Goal: Task Accomplishment & Management: Use online tool/utility

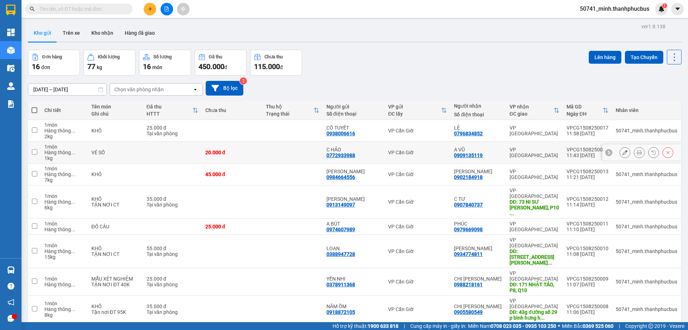
scroll to position [40, 0]
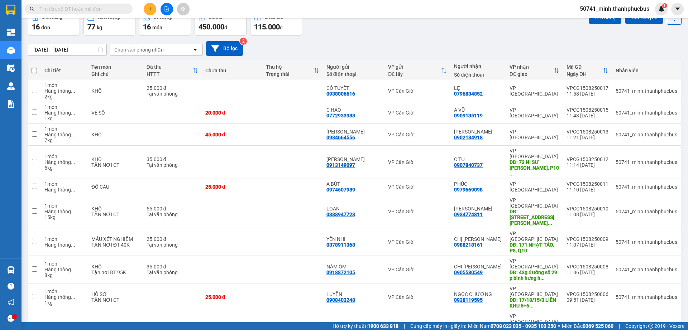
click at [645, 250] on span "20 / trang" at bounding box center [645, 249] width 23 height 7
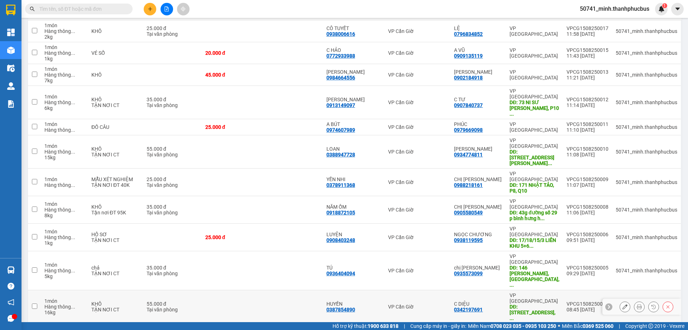
scroll to position [165, 0]
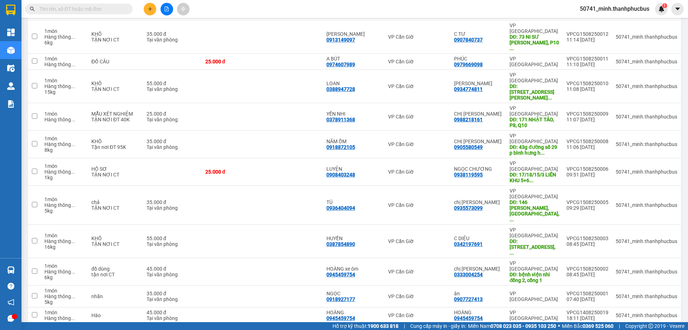
click at [33, 330] on input "checkbox" at bounding box center [34, 333] width 5 height 5
checkbox input "true"
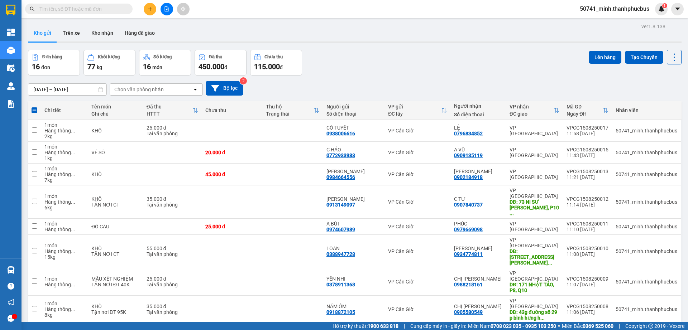
click at [597, 59] on button "Lên hàng" at bounding box center [605, 57] width 33 height 13
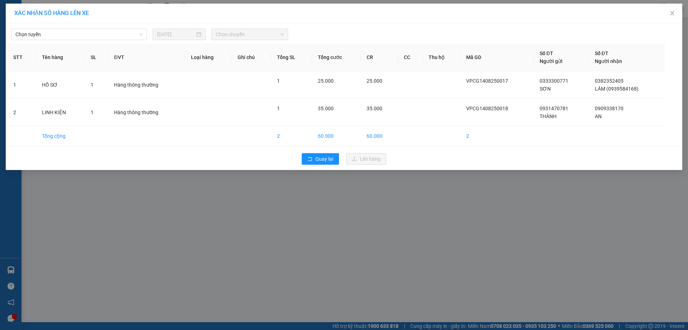
click at [107, 37] on span "Chọn tuyến" at bounding box center [78, 34] width 127 height 11
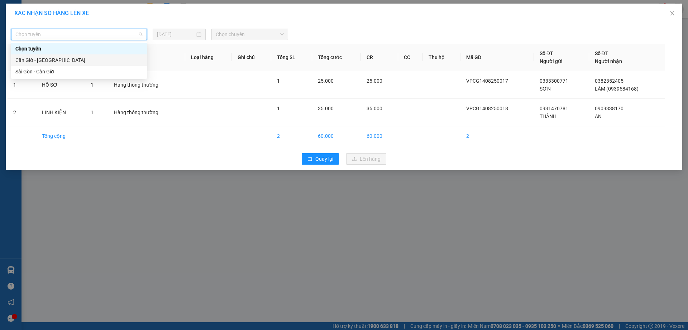
click at [45, 60] on div "Cần Giờ - [GEOGRAPHIC_DATA]" at bounding box center [78, 60] width 127 height 8
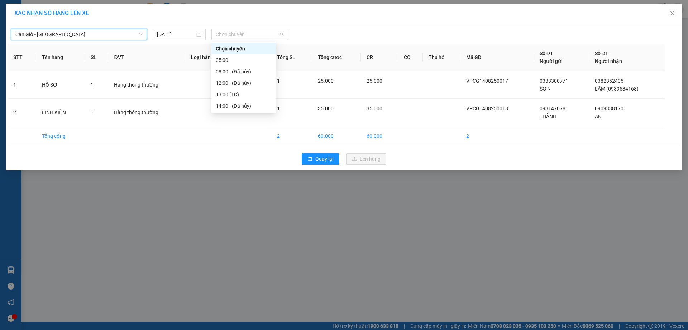
click at [231, 34] on span "Chọn chuyến" at bounding box center [250, 34] width 68 height 11
click at [227, 62] on div "05:00" at bounding box center [244, 60] width 56 height 8
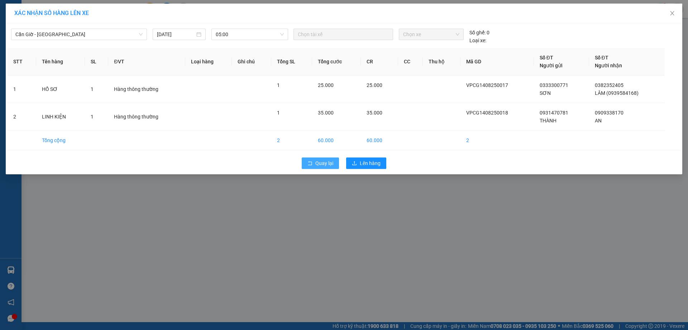
click at [317, 163] on span "Quay lại" at bounding box center [324, 163] width 18 height 8
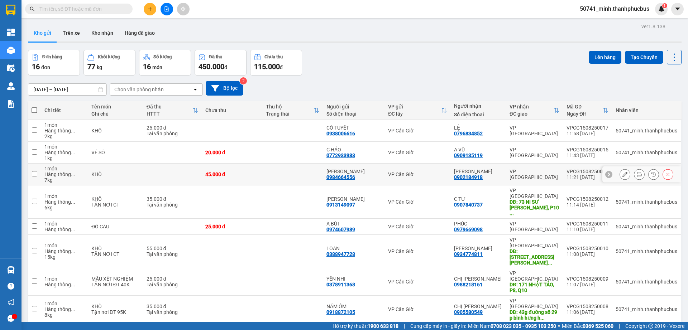
scroll to position [165, 0]
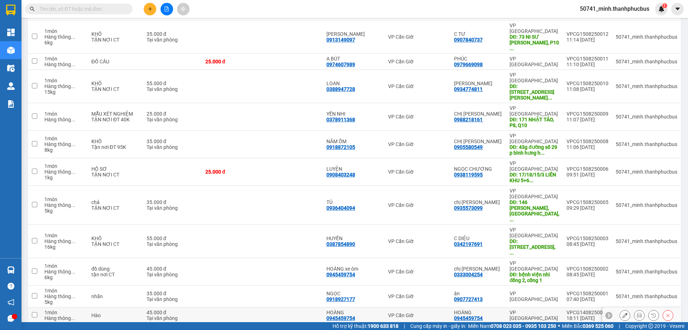
click at [38, 308] on td at bounding box center [34, 316] width 13 height 16
checkbox input "true"
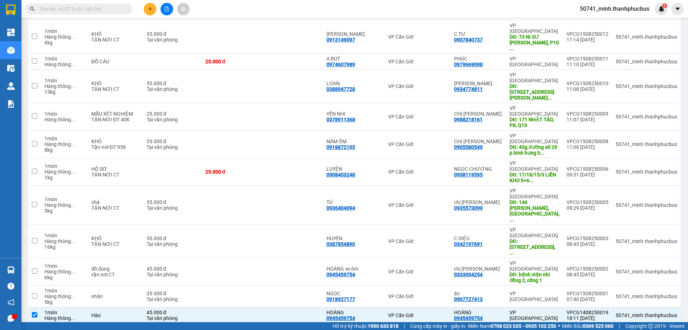
click at [34, 330] on input "checkbox" at bounding box center [34, 333] width 5 height 5
checkbox input "true"
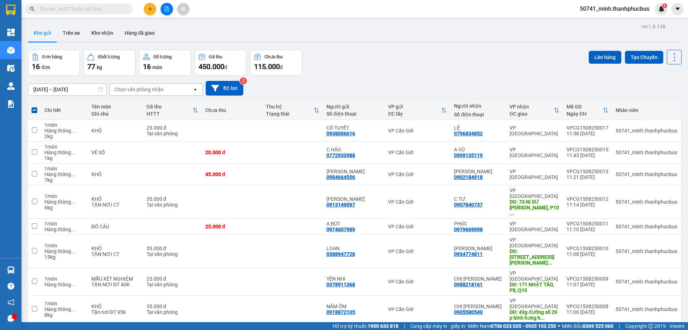
click at [592, 57] on button "Lên hàng" at bounding box center [605, 57] width 33 height 13
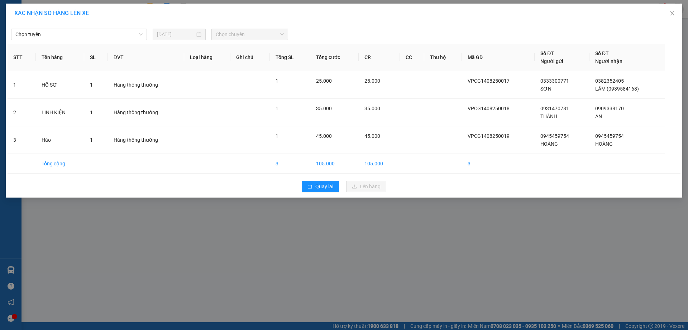
drag, startPoint x: 96, startPoint y: 35, endPoint x: 95, endPoint y: 40, distance: 5.4
click at [95, 34] on span "Chọn tuyến" at bounding box center [78, 34] width 127 height 11
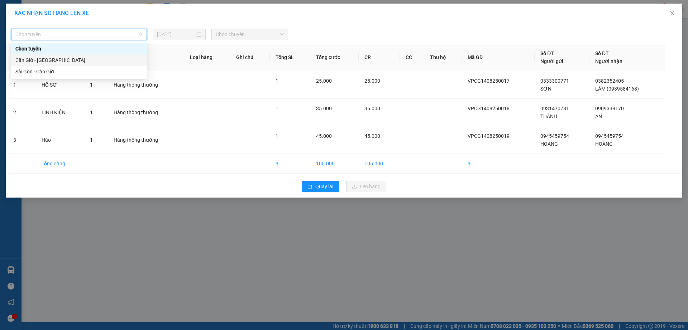
drag, startPoint x: 58, startPoint y: 57, endPoint x: 102, endPoint y: 51, distance: 43.8
click at [58, 57] on div "Cần Giờ - [GEOGRAPHIC_DATA]" at bounding box center [78, 60] width 127 height 8
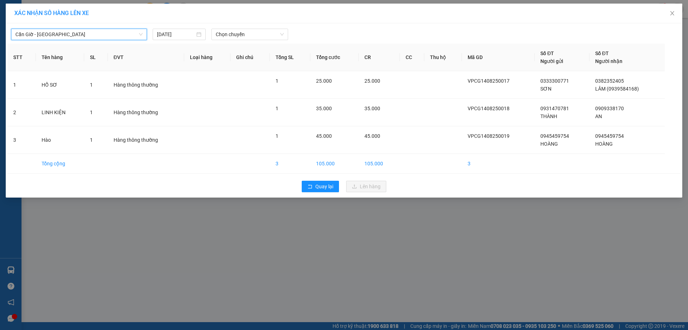
click at [248, 35] on span "Chọn chuyến" at bounding box center [250, 34] width 68 height 11
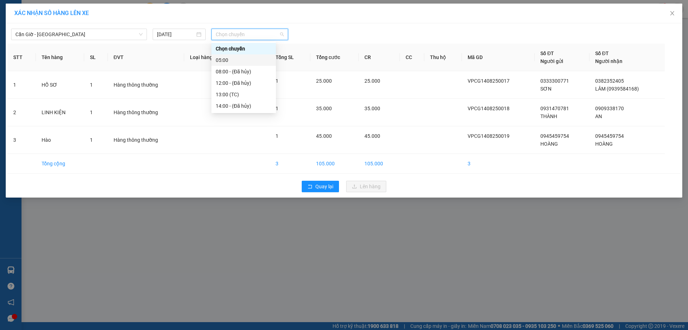
click at [228, 62] on div "05:00" at bounding box center [244, 60] width 56 height 8
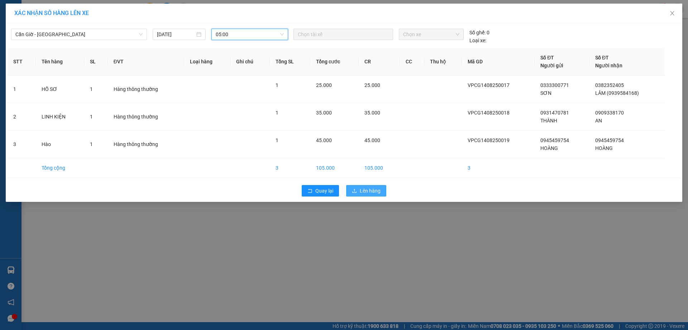
click at [370, 193] on span "Lên hàng" at bounding box center [370, 191] width 21 height 8
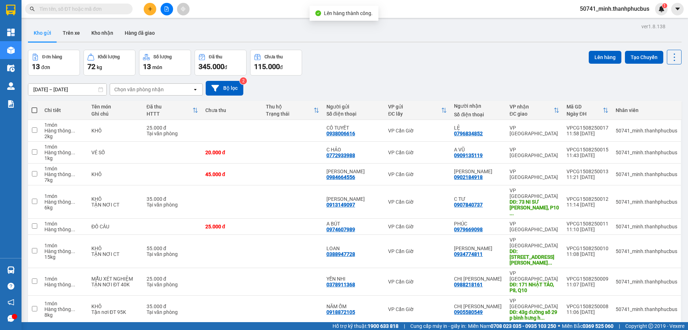
click at [37, 112] on span at bounding box center [35, 110] width 6 height 6
click at [34, 107] on input "checkbox" at bounding box center [34, 107] width 0 height 0
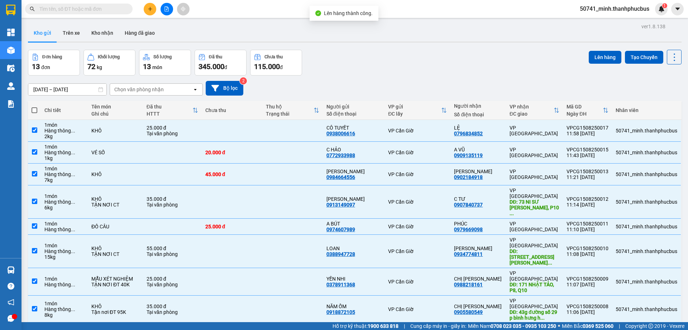
checkbox input "true"
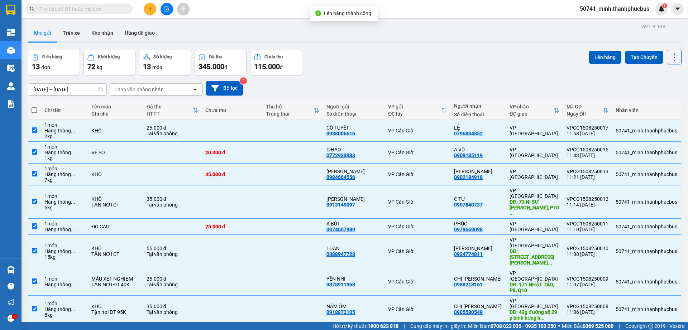
checkbox input "true"
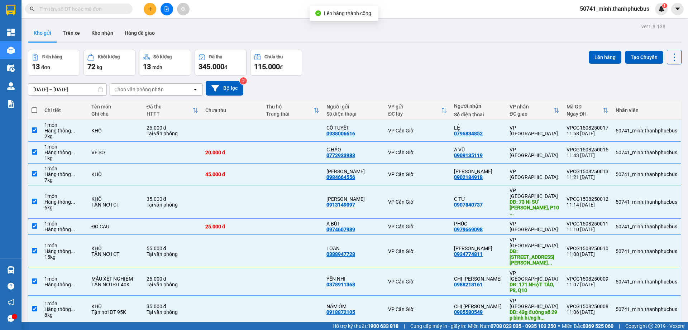
checkbox input "true"
click at [596, 59] on button "Lên hàng" at bounding box center [605, 57] width 33 height 13
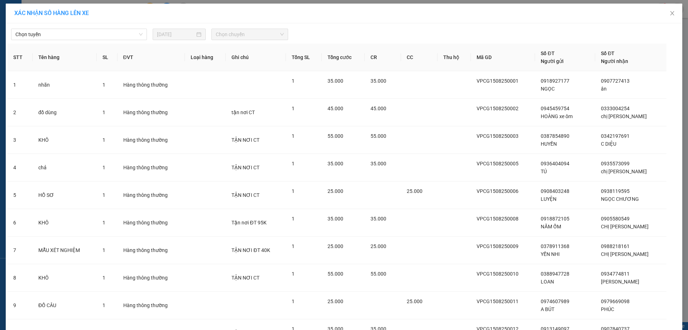
click at [68, 37] on span "Chọn tuyến" at bounding box center [78, 34] width 127 height 11
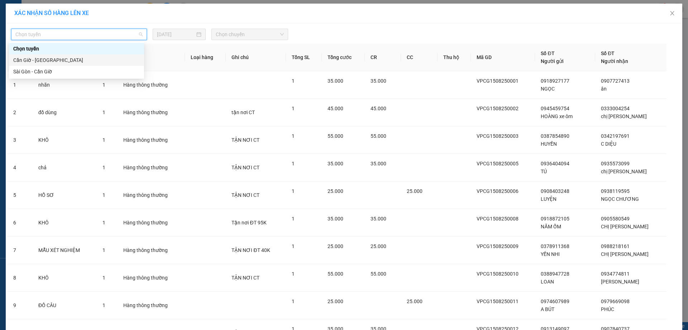
click at [62, 63] on div "Cần Giờ - [GEOGRAPHIC_DATA]" at bounding box center [76, 60] width 126 height 8
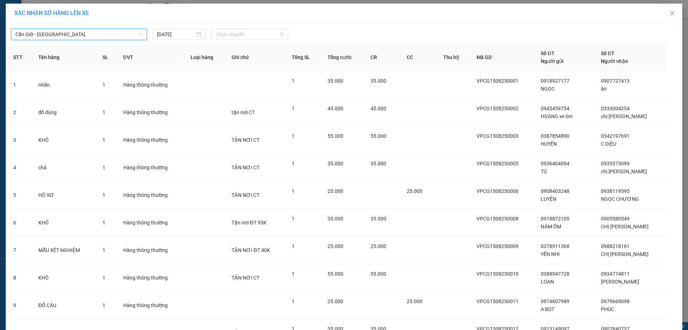
click at [271, 34] on span "Chọn chuyến" at bounding box center [250, 34] width 68 height 11
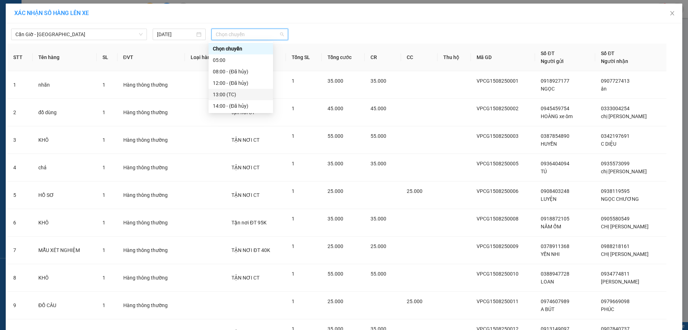
click at [223, 95] on div "13:00 (TC)" at bounding box center [241, 95] width 56 height 8
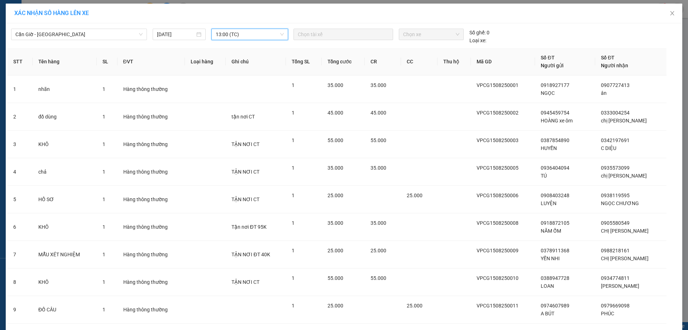
scroll to position [156, 0]
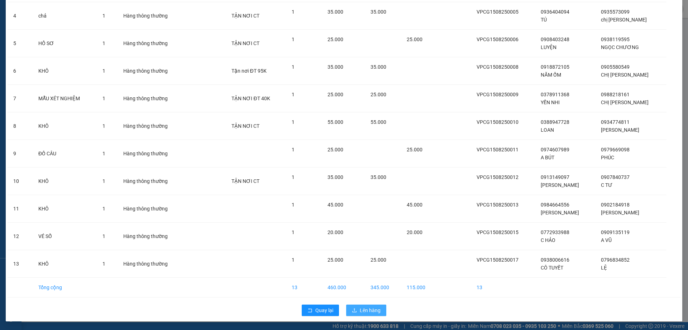
click at [371, 309] on span "Lên hàng" at bounding box center [370, 311] width 21 height 8
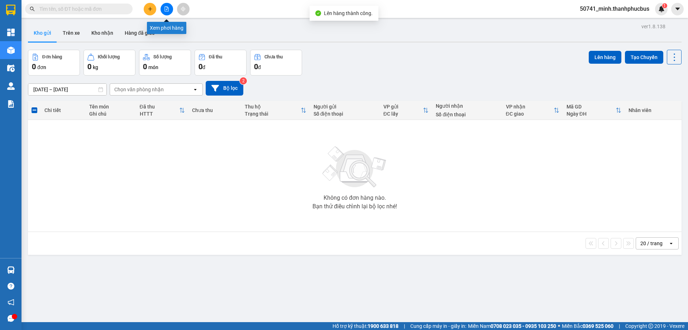
click at [169, 11] on button at bounding box center [166, 9] width 13 height 13
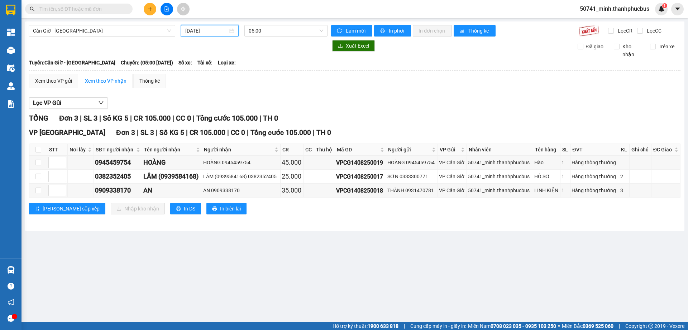
click at [213, 32] on input "[DATE]" at bounding box center [206, 31] width 43 height 8
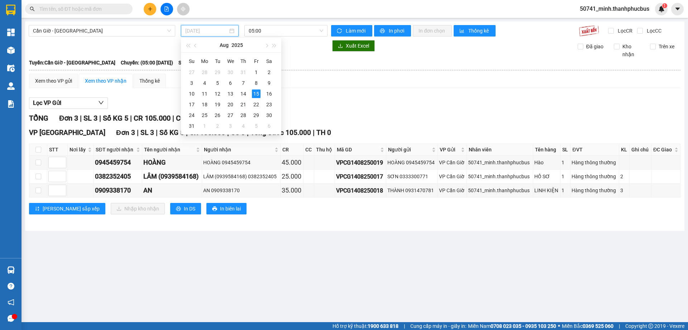
click at [244, 93] on div "14" at bounding box center [243, 94] width 9 height 9
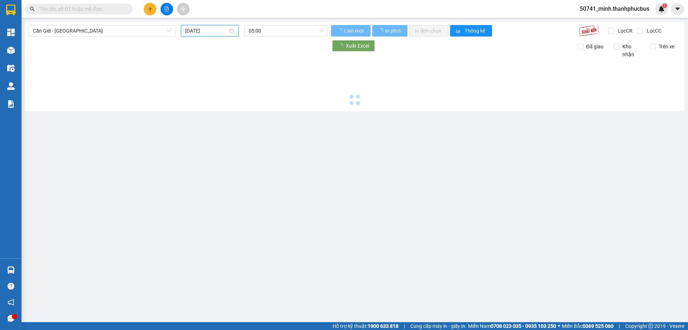
type input "[DATE]"
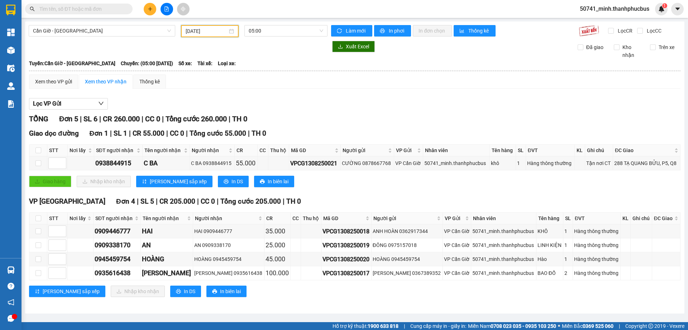
click at [279, 28] on span "05:00" at bounding box center [286, 30] width 75 height 11
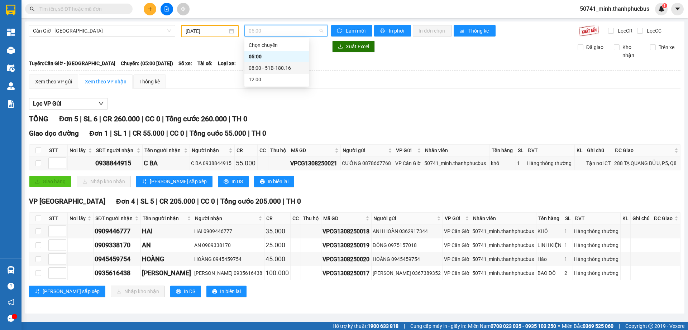
click at [264, 67] on div "08:00 - 51B-180.16" at bounding box center [277, 68] width 56 height 8
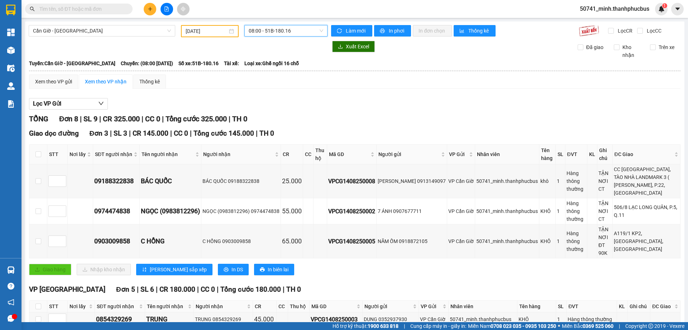
click at [274, 31] on span "08:00 - 51B-180.16" at bounding box center [286, 30] width 75 height 11
click at [254, 80] on div "12:00" at bounding box center [274, 80] width 56 height 8
